Goal: Task Accomplishment & Management: Complete application form

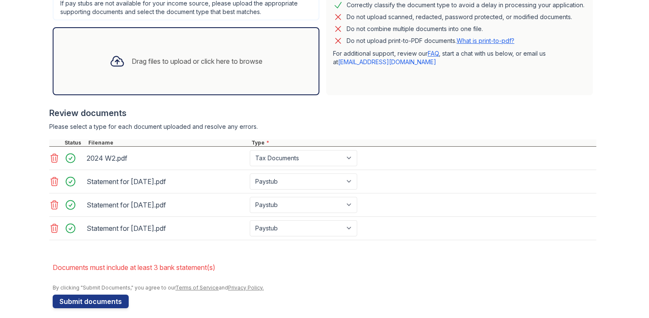
scroll to position [260, 0]
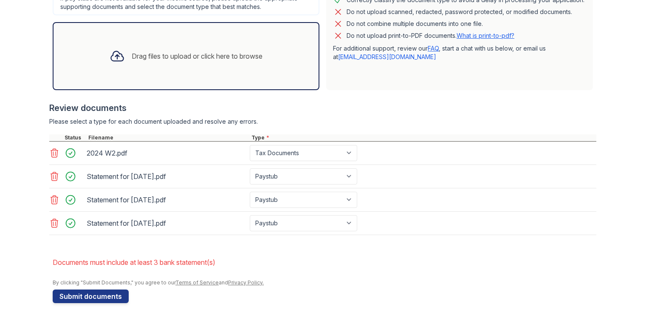
click at [139, 52] on div "Drag files to upload or click here to browse" at bounding box center [197, 56] width 131 height 10
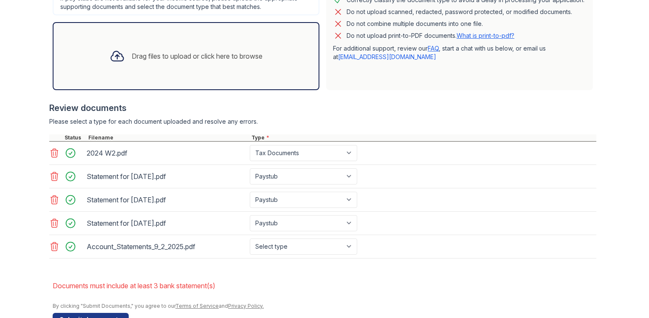
click at [170, 57] on div "Drag files to upload or click here to browse" at bounding box center [197, 56] width 131 height 10
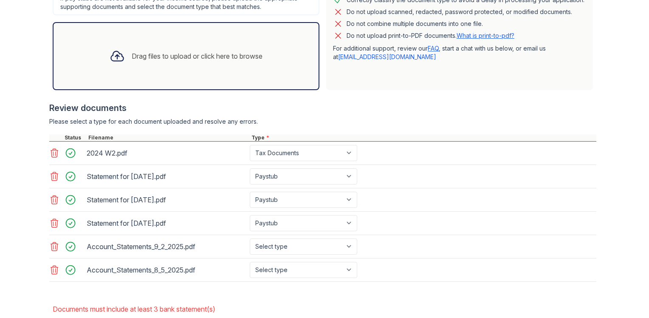
click at [158, 57] on div "Drag files to upload or click here to browse" at bounding box center [197, 56] width 131 height 10
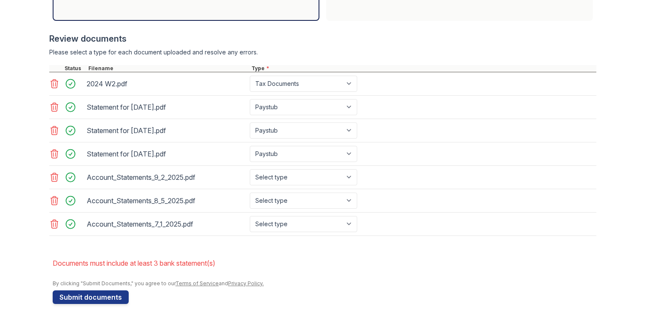
scroll to position [330, 0]
click at [349, 175] on select "Select type Paystub Bank Statement Offer Letter Tax Documents Benefit Award Let…" at bounding box center [304, 177] width 108 height 16
select select "bank_statement"
click at [250, 169] on select "Select type Paystub Bank Statement Offer Letter Tax Documents Benefit Award Let…" at bounding box center [304, 177] width 108 height 16
click at [350, 196] on select "Select type Paystub Bank Statement Offer Letter Tax Documents Benefit Award Let…" at bounding box center [304, 200] width 108 height 16
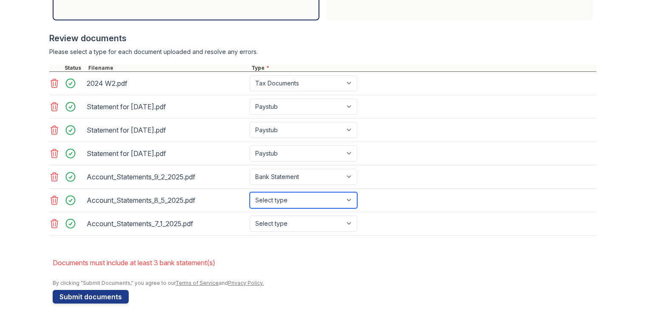
select select "bank_statement"
click at [250, 192] on select "Select type Paystub Bank Statement Offer Letter Tax Documents Benefit Award Let…" at bounding box center [304, 200] width 108 height 16
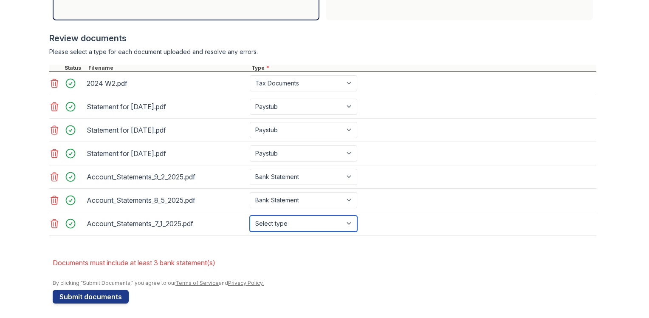
click at [348, 220] on select "Select type Paystub Bank Statement Offer Letter Tax Documents Benefit Award Let…" at bounding box center [304, 223] width 108 height 16
select select "bank_statement"
click at [250, 215] on select "Select type Paystub Bank Statement Offer Letter Tax Documents Benefit Award Let…" at bounding box center [304, 223] width 108 height 16
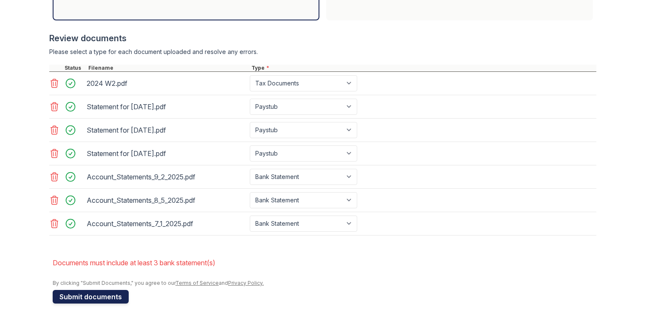
click at [74, 293] on button "Submit documents" at bounding box center [91, 297] width 76 height 14
